Goal: Information Seeking & Learning: Learn about a topic

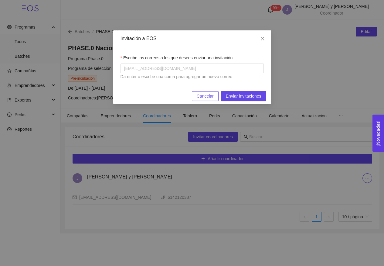
drag, startPoint x: 262, startPoint y: 40, endPoint x: 225, endPoint y: 145, distance: 110.6
click at [262, 40] on icon "close" at bounding box center [262, 38] width 5 height 5
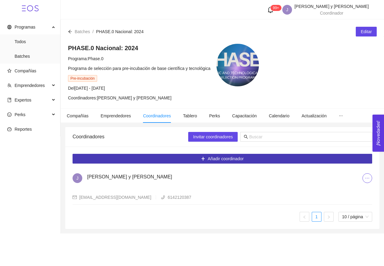
click at [223, 156] on span "Añadir coordinador" at bounding box center [226, 158] width 36 height 7
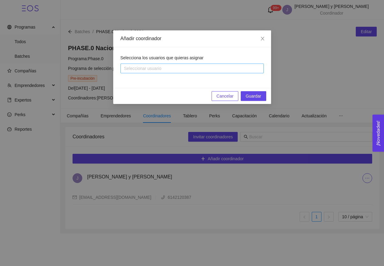
click at [208, 68] on div at bounding box center [189, 68] width 134 height 7
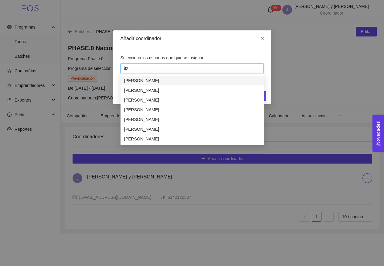
type input "itv"
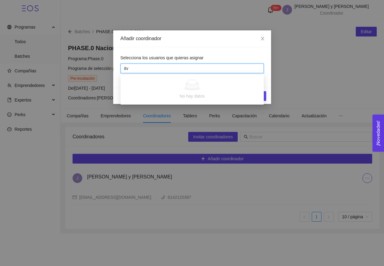
drag, startPoint x: 204, startPoint y: 75, endPoint x: 190, endPoint y: 79, distance: 14.1
click at [190, 79] on div "No hay datos" at bounding box center [191, 90] width 143 height 28
click at [182, 67] on div "itv" at bounding box center [189, 68] width 134 height 7
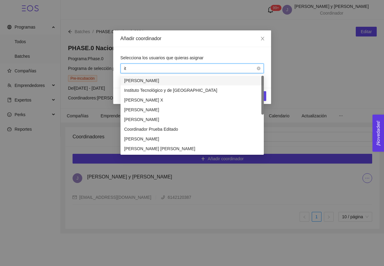
type input "itz"
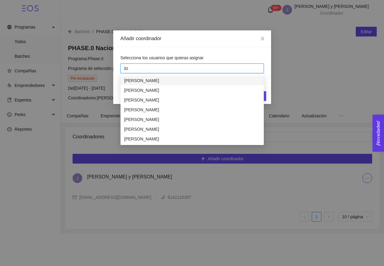
click at [141, 80] on div "[PERSON_NAME]" at bounding box center [192, 80] width 136 height 7
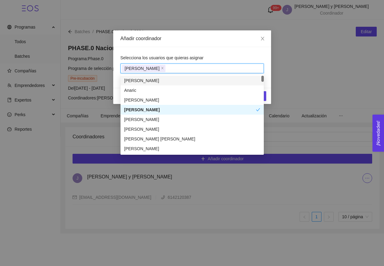
click at [223, 56] on div "Selecciona los usuarios que quieras asignar" at bounding box center [191, 58] width 143 height 9
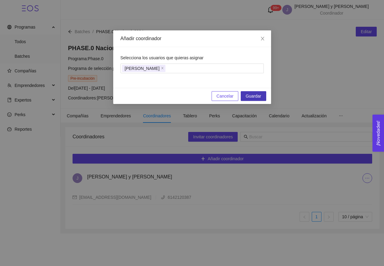
click at [252, 100] on button "Guardar" at bounding box center [253, 96] width 25 height 10
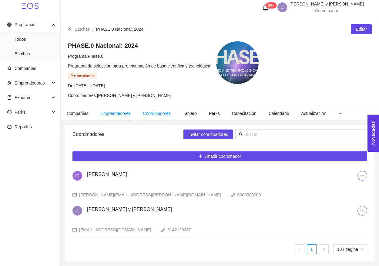
scroll to position [2, 0]
click at [87, 114] on span "Compañías" at bounding box center [78, 113] width 22 height 5
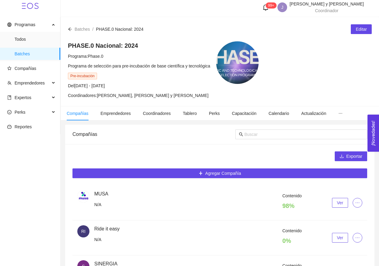
click at [339, 237] on span "Ver" at bounding box center [340, 237] width 6 height 7
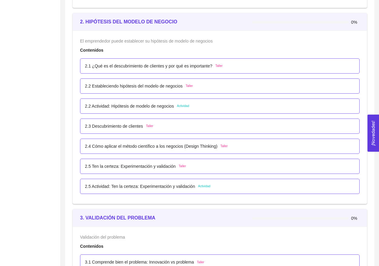
scroll to position [697, 0]
drag, startPoint x: 121, startPoint y: 165, endPoint x: 179, endPoint y: 165, distance: 58.3
click at [179, 165] on div "2.5 Ten la certeza: Experimentación y validación Taller" at bounding box center [135, 165] width 101 height 7
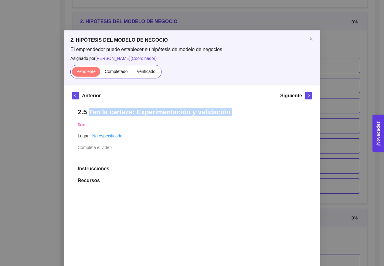
drag, startPoint x: 87, startPoint y: 113, endPoint x: 231, endPoint y: 120, distance: 143.7
click at [231, 120] on div "2.5 Ten la certeza: Experimentación y validación Taller Lugar: No especificado …" at bounding box center [192, 271] width 241 height 338
drag, startPoint x: 176, startPoint y: 109, endPoint x: 148, endPoint y: 111, distance: 28.6
click at [176, 109] on h1 "2.5 Ten la certeza: Experimentación y validación" at bounding box center [192, 112] width 229 height 8
drag, startPoint x: 175, startPoint y: 111, endPoint x: 231, endPoint y: 113, distance: 56.5
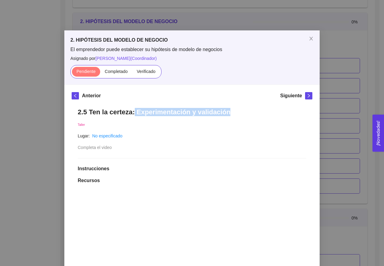
click at [231, 113] on h1 "2.5 Ten la certeza: Experimentación y validación" at bounding box center [192, 112] width 229 height 8
copy h1 "Experimentación y validación"
click at [343, 125] on div "2. HIPÓTESIS DEL MODELO DE NEGOCIO El emprendedor puede establecer su hipótesis…" at bounding box center [192, 133] width 384 height 266
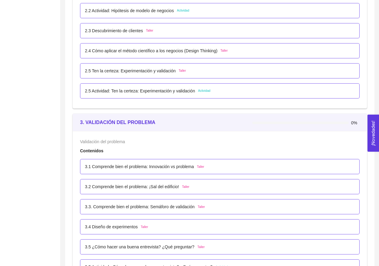
scroll to position [945, 0]
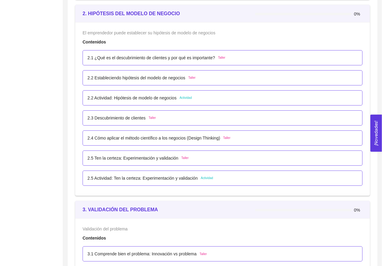
scroll to position [694, 0]
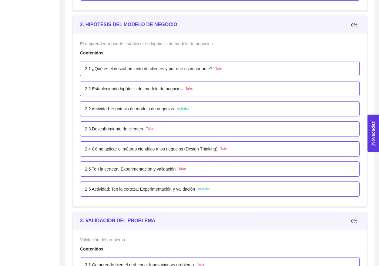
click at [120, 69] on p "2.1 ¿Qué es el descubrimiento de clientes y por qué es importante?" at bounding box center [148, 68] width 127 height 7
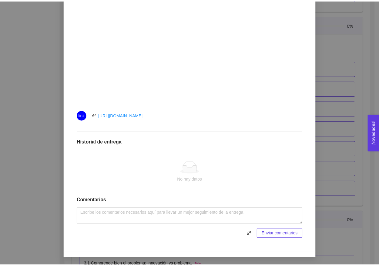
scroll to position [195, 0]
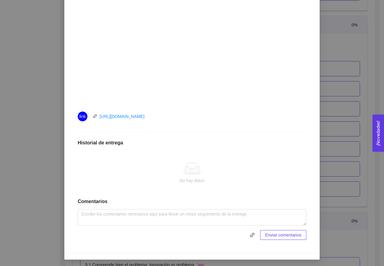
click at [360, 110] on div "2. HIPÓTESIS DEL MODELO DE NEGOCIO El emprendedor puede establecer su hipótesis…" at bounding box center [192, 133] width 384 height 266
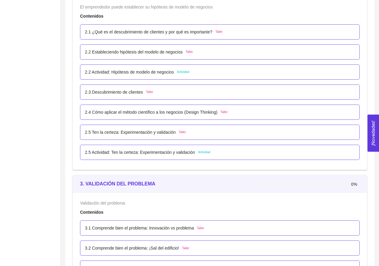
scroll to position [669, 0]
